Goal: Information Seeking & Learning: Learn about a topic

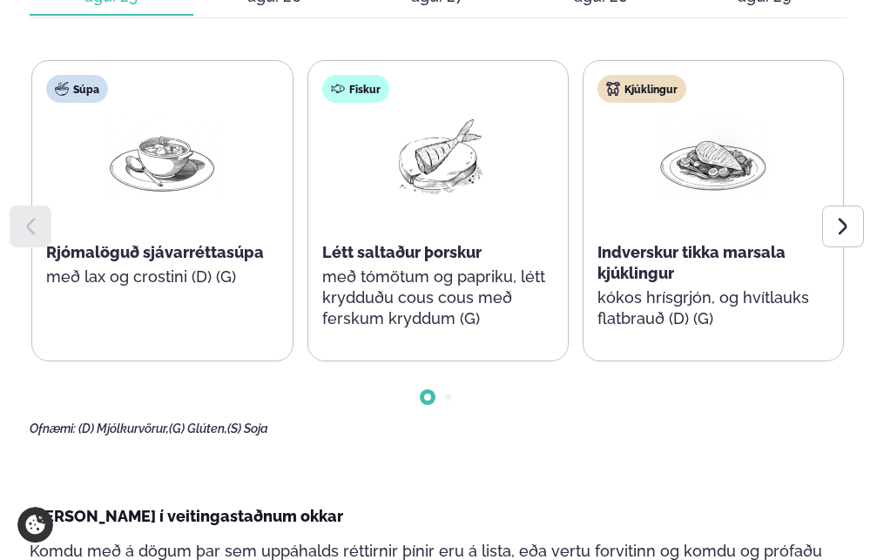
scroll to position [747, 0]
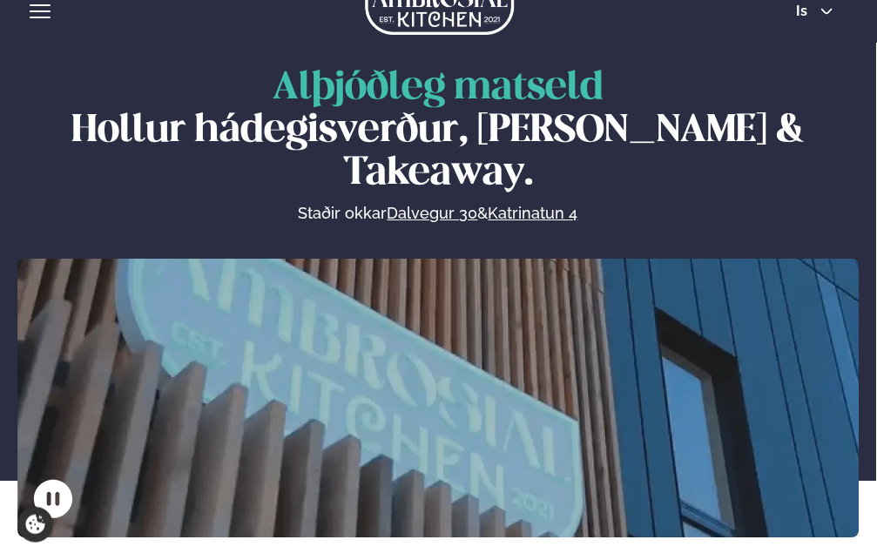
scroll to position [0, 0]
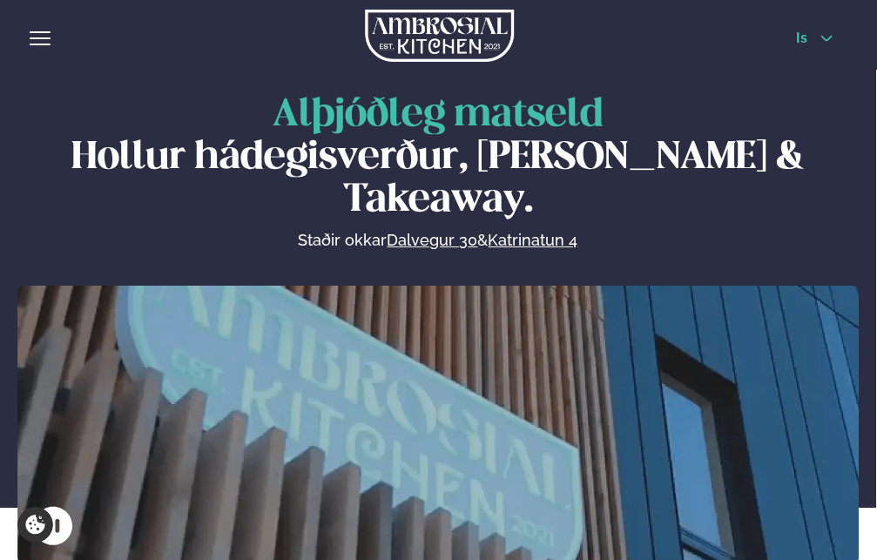
click at [782, 38] on button "is" at bounding box center [814, 38] width 65 height 14
click at [782, 68] on link "en" at bounding box center [814, 69] width 65 height 35
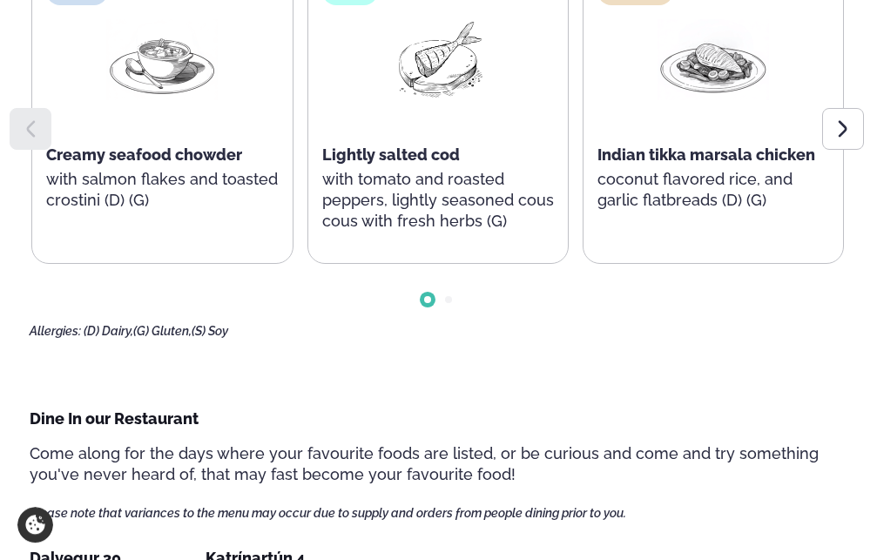
scroll to position [795, 0]
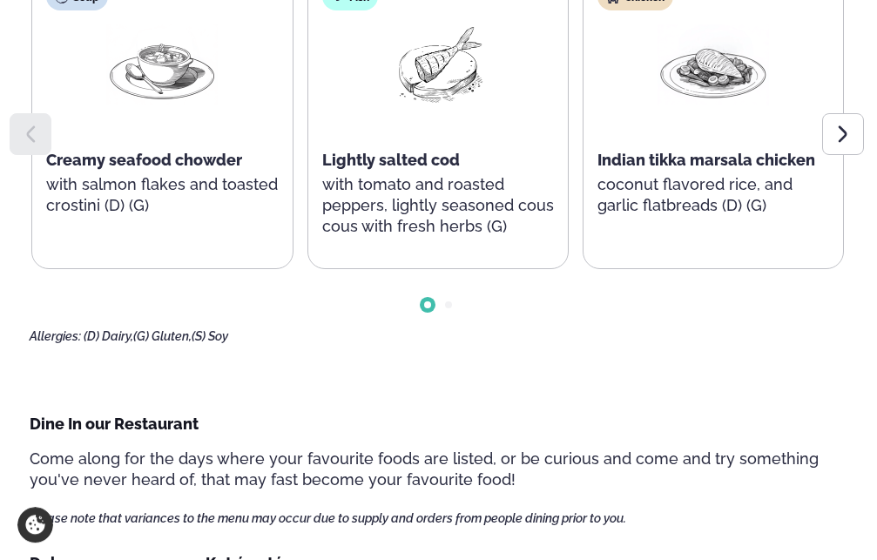
click at [0, 0] on span "[DATE]" at bounding box center [0, 0] width 0 height 0
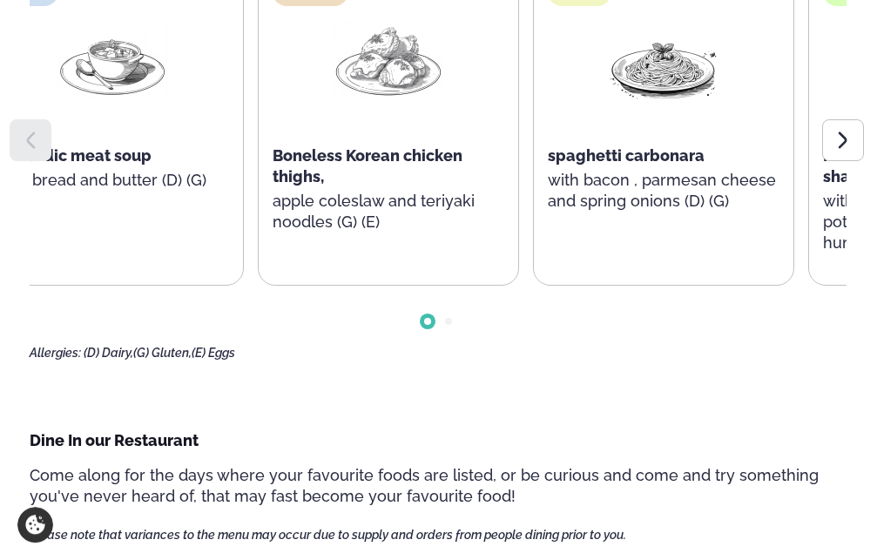
scroll to position [790, 0]
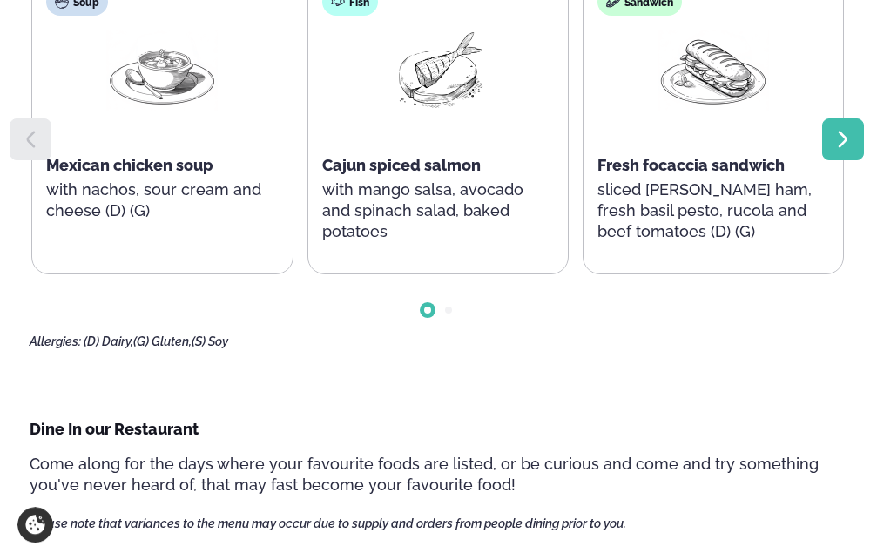
click at [843, 148] on icon at bounding box center [841, 139] width 9 height 17
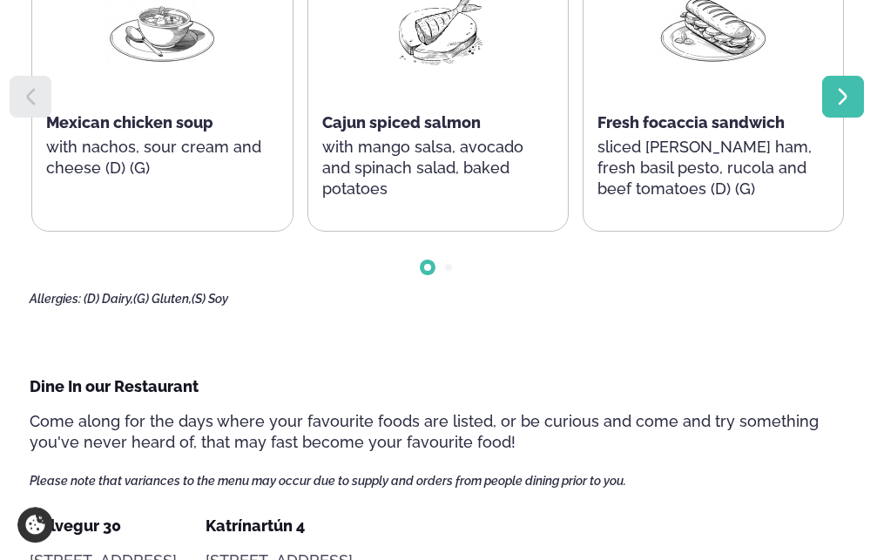
scroll to position [831, 0]
click at [0, 0] on span "[DATE]" at bounding box center [0, 0] width 0 height 0
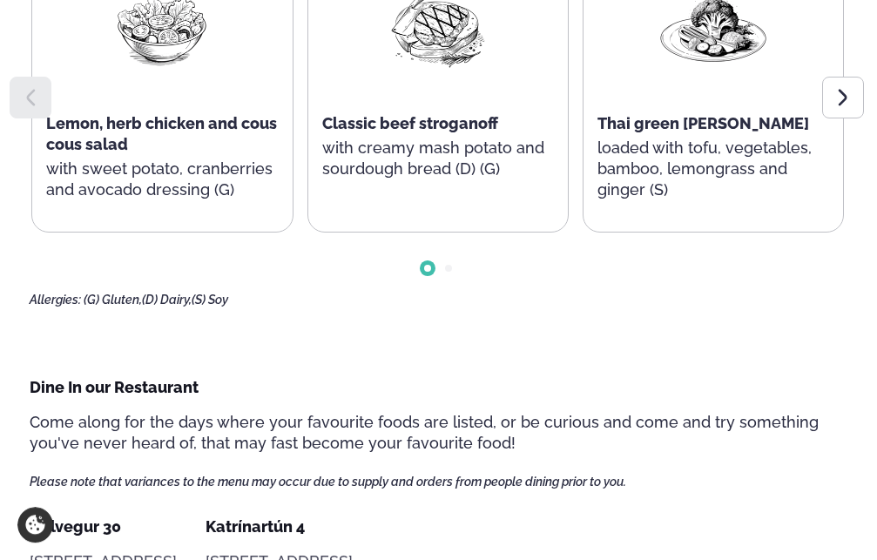
click at [0, 0] on span "[DATE]" at bounding box center [0, 0] width 0 height 0
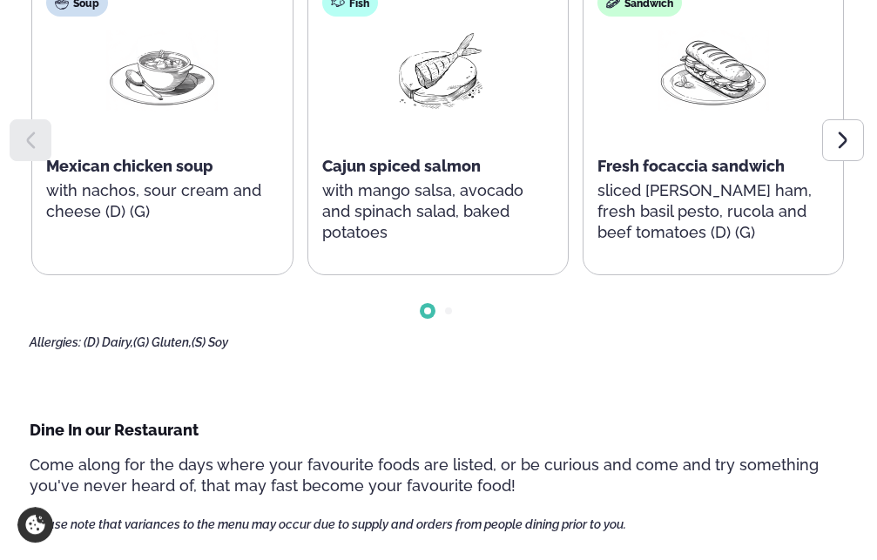
scroll to position [788, 0]
